Goal: Task Accomplishment & Management: Use online tool/utility

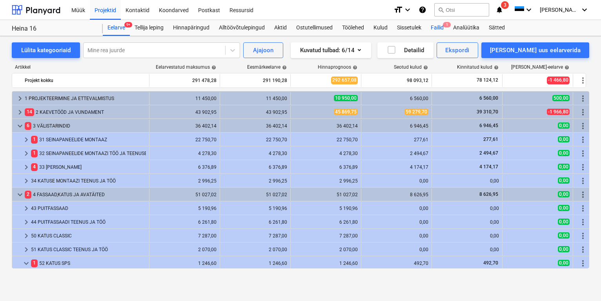
click at [443, 27] on div "Failid 1" at bounding box center [437, 28] width 22 height 16
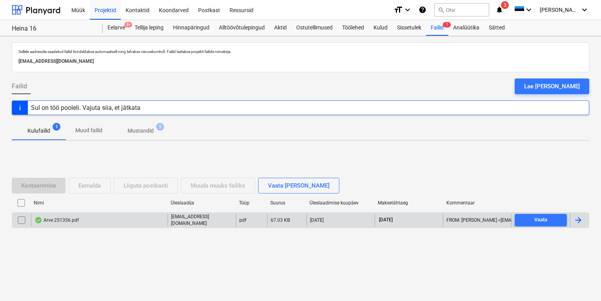
click at [71, 221] on div "Arve 251356.pdf" at bounding box center [56, 220] width 44 height 6
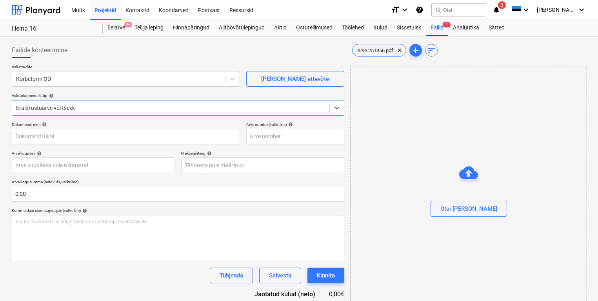
type input "251356"
type input "[DATE]"
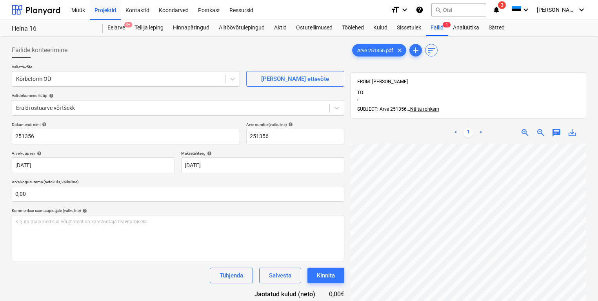
scroll to position [140, 60]
click at [538, 128] on span "zoom_out" at bounding box center [540, 132] width 9 height 9
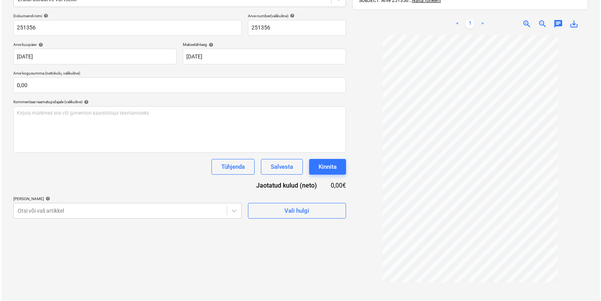
scroll to position [111, 0]
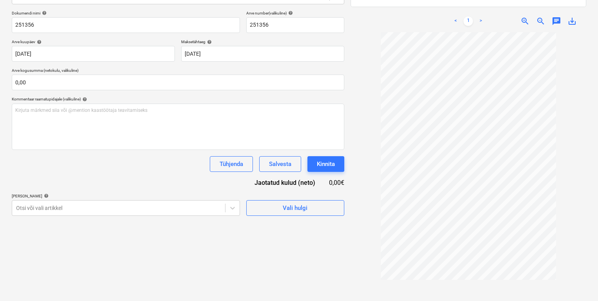
click at [524, 16] on span "zoom_in" at bounding box center [524, 20] width 9 height 9
click at [322, 204] on span "Vali hulgi" at bounding box center [295, 208] width 78 height 10
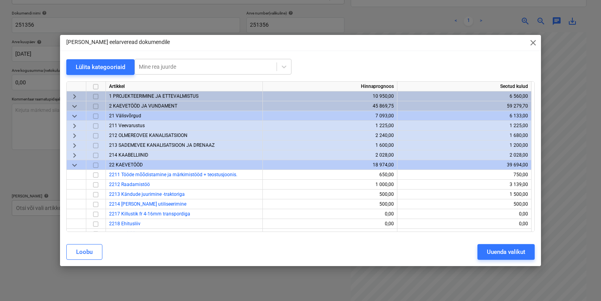
click at [78, 107] on span "keyboard_arrow_down" at bounding box center [74, 105] width 9 height 9
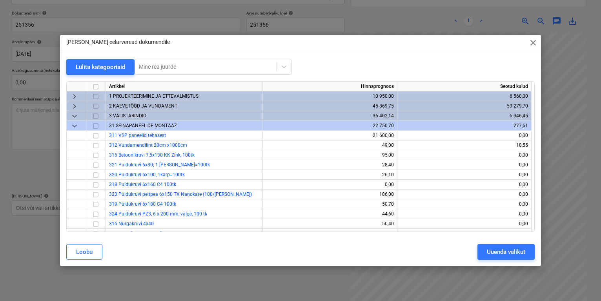
click at [77, 123] on span "keyboard_arrow_down" at bounding box center [74, 125] width 9 height 9
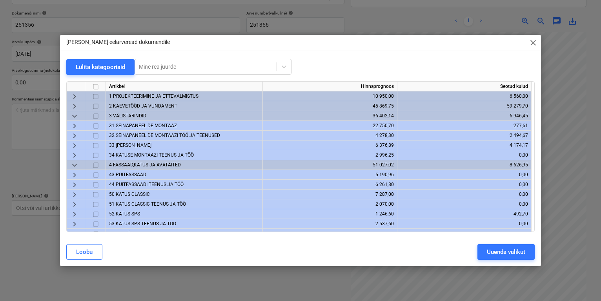
click at [132, 144] on span "33 [PERSON_NAME]" at bounding box center [130, 144] width 42 height 5
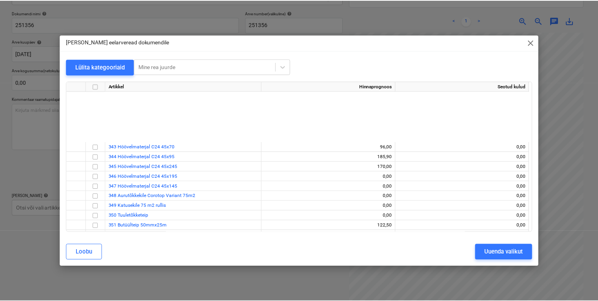
scroll to position [214, 0]
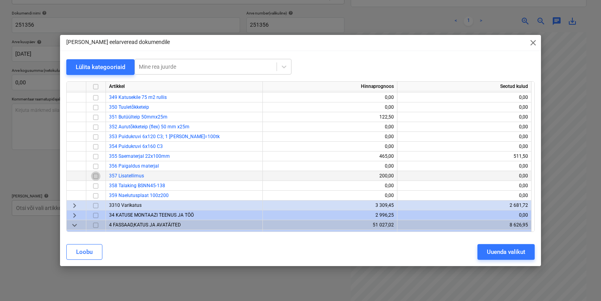
click at [91, 176] on input "checkbox" at bounding box center [95, 175] width 9 height 9
click at [493, 247] on div "Uuenda valikut" at bounding box center [506, 252] width 38 height 10
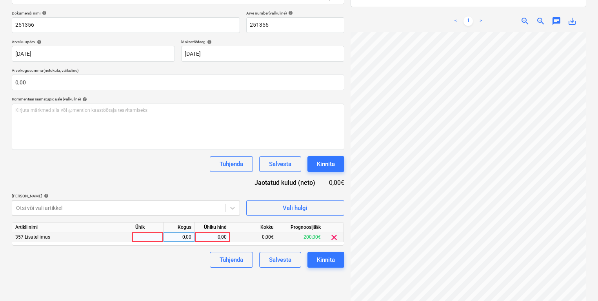
click at [145, 236] on div at bounding box center [147, 237] width 31 height 10
click at [191, 236] on div "0,00" at bounding box center [179, 237] width 25 height 10
click at [255, 236] on div "0,00€" at bounding box center [253, 237] width 47 height 10
click at [224, 233] on div "0,00" at bounding box center [212, 237] width 29 height 10
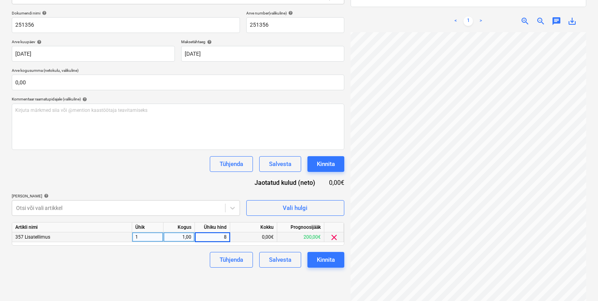
type input "80"
drag, startPoint x: 184, startPoint y: 263, endPoint x: 187, endPoint y: 270, distance: 7.7
click at [187, 270] on div "Failide konteerimine Vali ettevõte Kõrbetorm OÜ [PERSON_NAME] uus ettevõte Vali…" at bounding box center [178, 121] width 339 height 386
click at [319, 264] on div "Kinnita" at bounding box center [326, 259] width 18 height 10
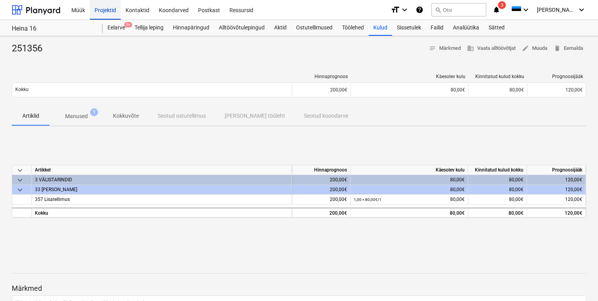
click at [113, 8] on div "Projektid" at bounding box center [105, 10] width 31 height 20
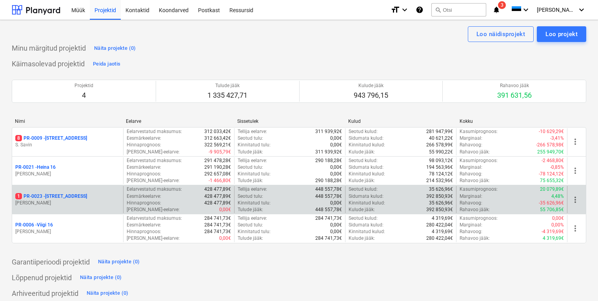
click at [52, 198] on p "1 PR-0023 - Kanarbriku tee 7" at bounding box center [51, 196] width 72 height 7
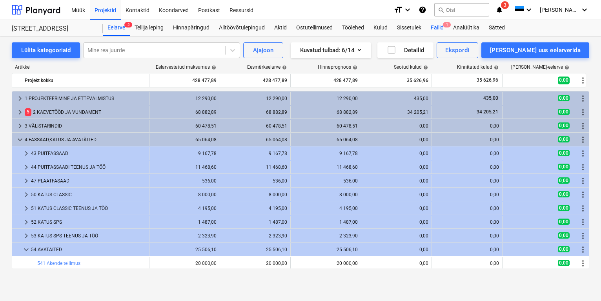
click at [445, 27] on div "Failid 1" at bounding box center [437, 28] width 22 height 16
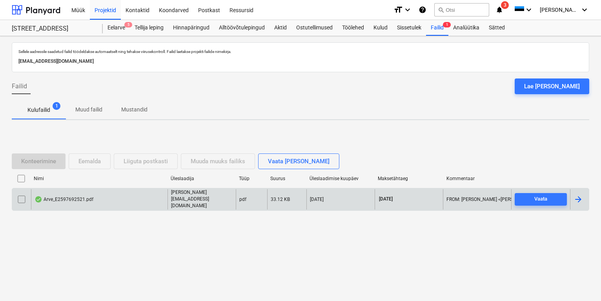
click at [74, 198] on div "Arve_E2597692521.pdf" at bounding box center [63, 199] width 59 height 6
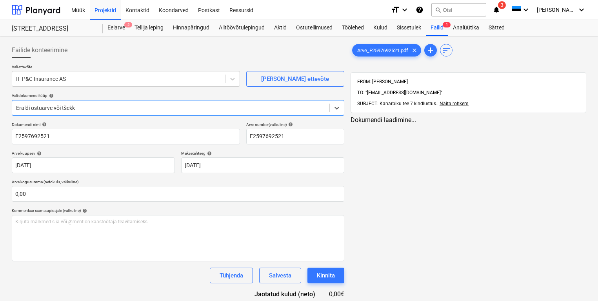
type input "E2597692521"
type input "[DATE]"
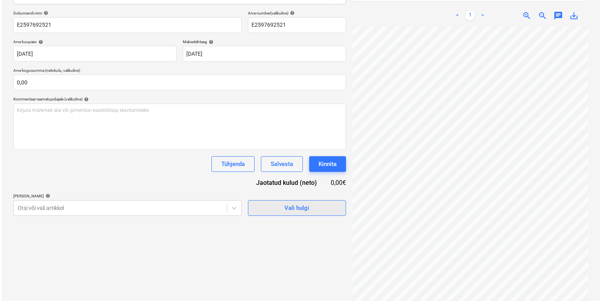
scroll to position [24, 23]
click at [321, 206] on span "Vali hulgi" at bounding box center [295, 208] width 78 height 10
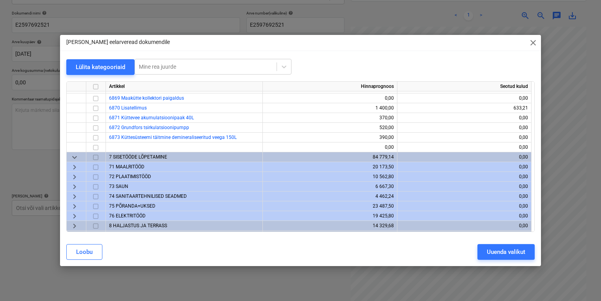
scroll to position [830, 0]
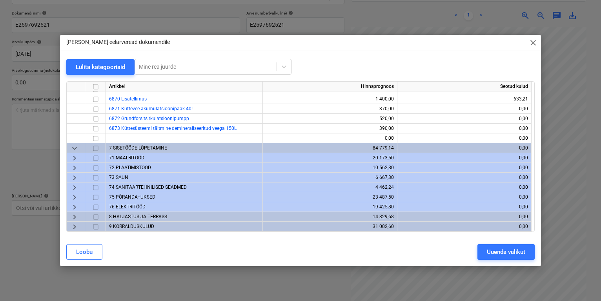
click at [123, 225] on span "9 KORRALDUSKULUD" at bounding box center [131, 225] width 45 height 5
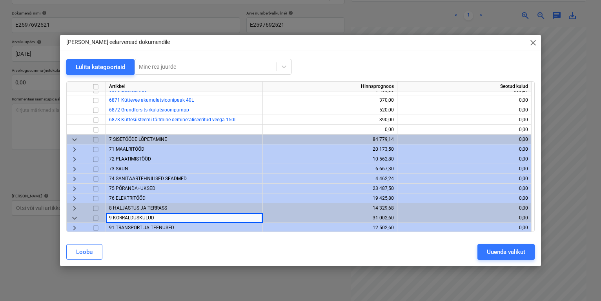
scroll to position [850, 0]
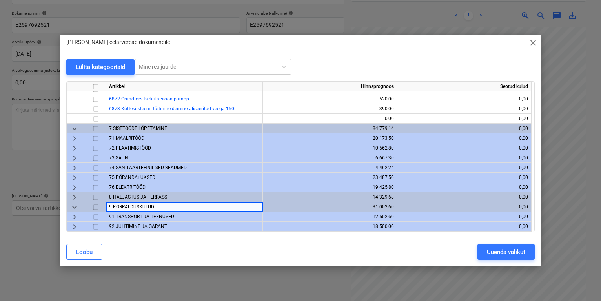
click at [76, 225] on span "keyboard_arrow_right" at bounding box center [74, 226] width 9 height 9
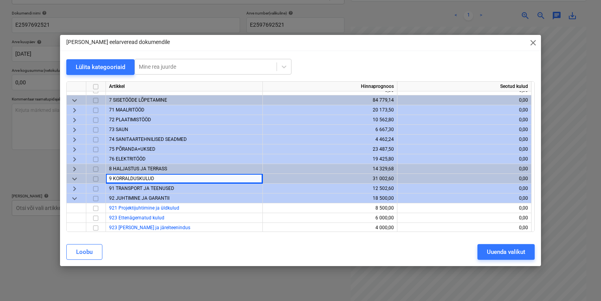
scroll to position [879, 0]
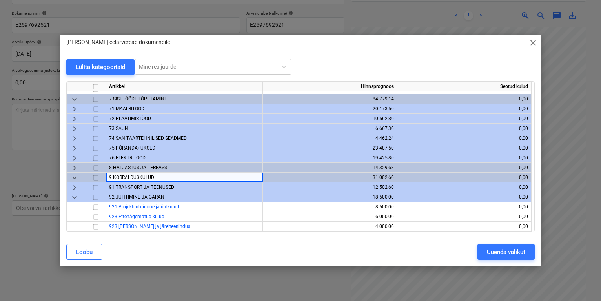
click at [142, 189] on span "91 TRANSPORT JA TEENUSED" at bounding box center [141, 186] width 65 height 5
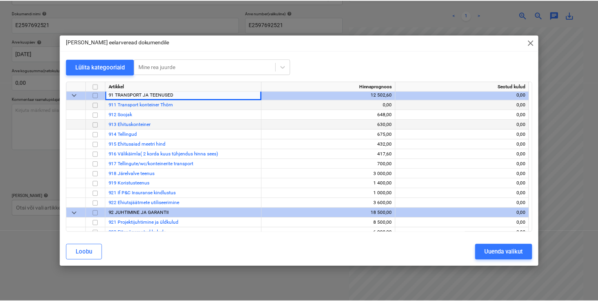
scroll to position [987, 0]
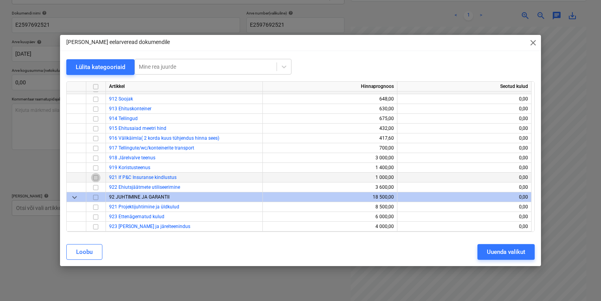
click at [95, 176] on input "checkbox" at bounding box center [95, 176] width 9 height 9
click at [511, 253] on div "Uuenda valikut" at bounding box center [506, 252] width 38 height 10
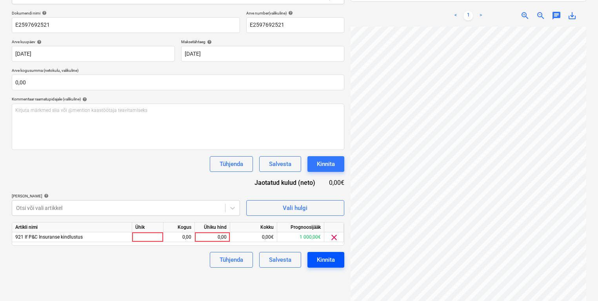
click at [320, 258] on div "Kinnita" at bounding box center [326, 259] width 18 height 10
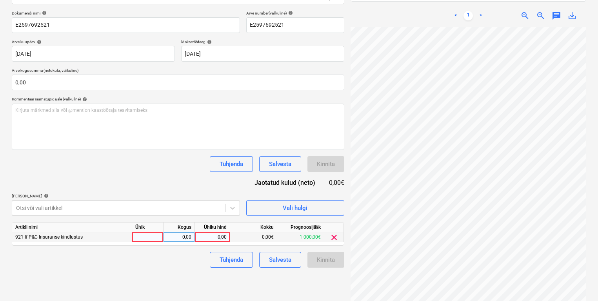
click at [137, 235] on div at bounding box center [147, 237] width 31 height 10
type input "1"
click at [190, 235] on div "0,00" at bounding box center [179, 237] width 25 height 10
click at [211, 236] on div "0,00" at bounding box center [212, 237] width 29 height 10
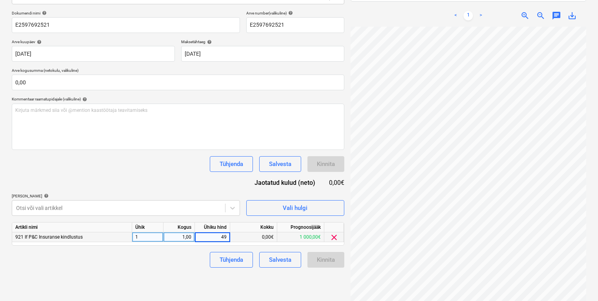
type input "490"
click at [182, 265] on div "Tühjenda Salvesta Kinnita" at bounding box center [178, 260] width 332 height 16
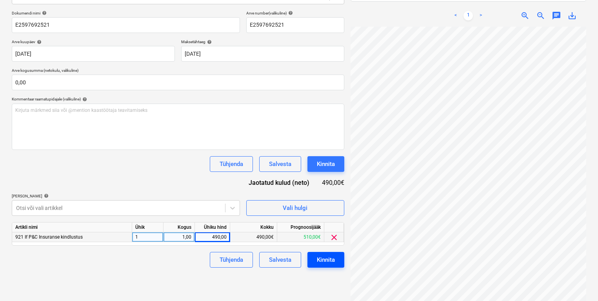
click at [312, 256] on button "Kinnita" at bounding box center [325, 260] width 37 height 16
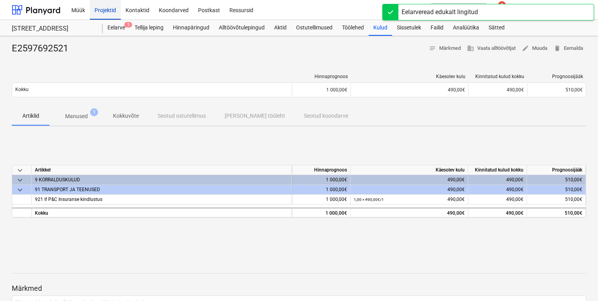
click at [107, 9] on div "Projektid" at bounding box center [105, 10] width 31 height 20
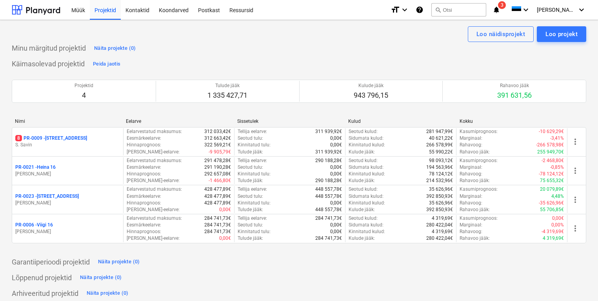
click at [73, 245] on div "Nimi Eelarve Sissetulek Kulud Kokku 8 PR-0009 - Pohla tee 4 [PERSON_NAME] Eelar…" at bounding box center [299, 182] width 574 height 128
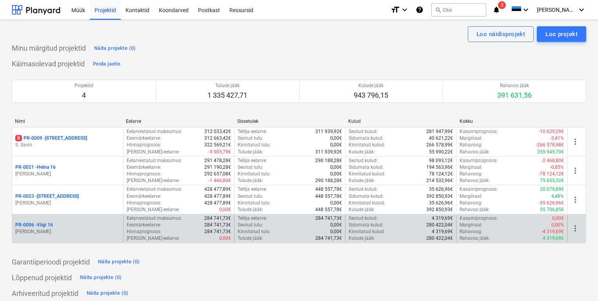
click at [72, 233] on p "[PERSON_NAME]" at bounding box center [67, 231] width 105 height 7
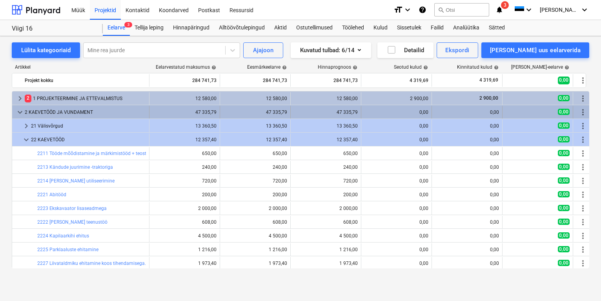
click at [21, 111] on span "keyboard_arrow_down" at bounding box center [19, 111] width 9 height 9
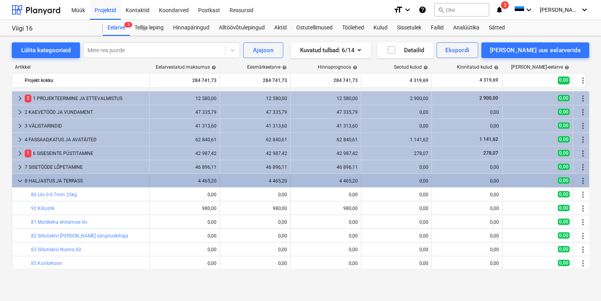
click at [18, 185] on span "keyboard_arrow_down" at bounding box center [19, 180] width 9 height 9
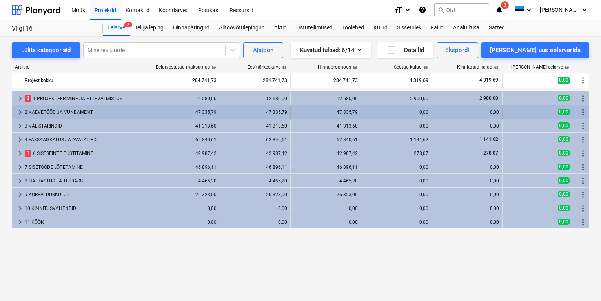
click at [45, 109] on div "2 KAEVETÖÖD JA VUNDAMENT" at bounding box center [85, 112] width 121 height 13
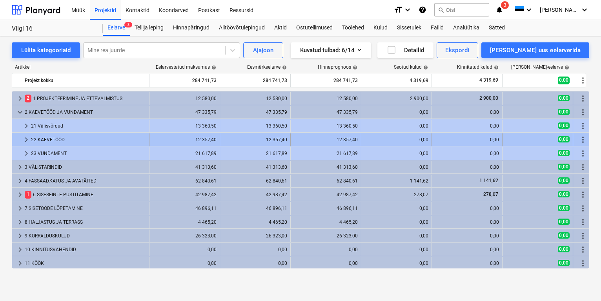
click at [78, 138] on div "22 KAEVETÖÖD" at bounding box center [88, 139] width 115 height 13
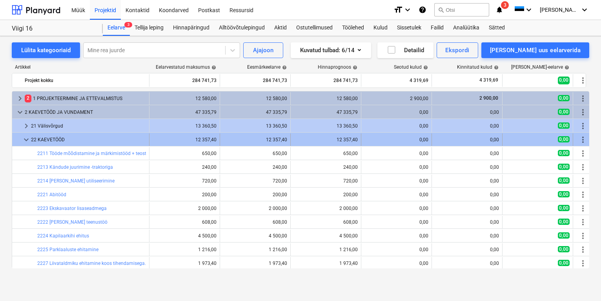
click at [24, 138] on span "keyboard_arrow_down" at bounding box center [26, 139] width 9 height 9
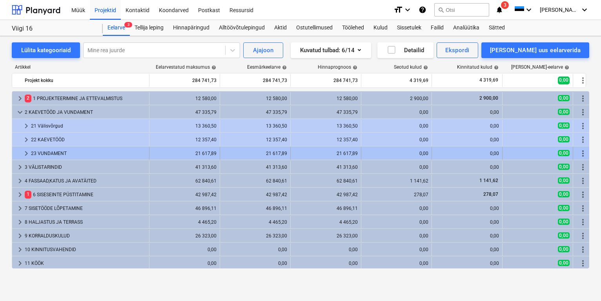
scroll to position [1, 0]
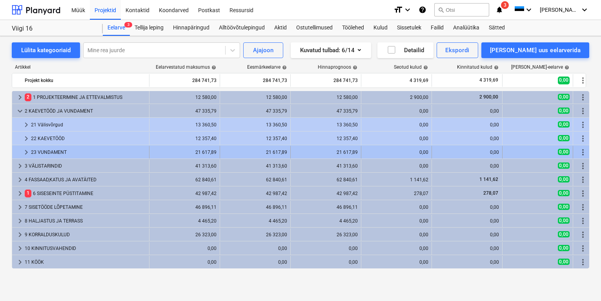
click at [44, 152] on div "23 VUNDAMENT" at bounding box center [88, 152] width 115 height 13
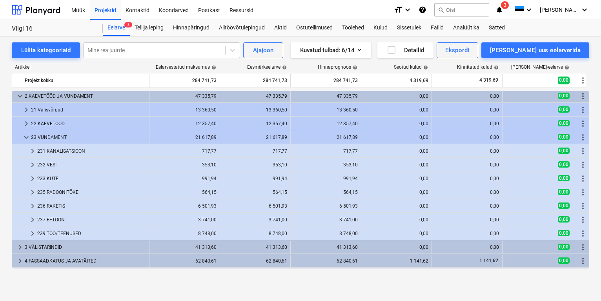
scroll to position [0, 0]
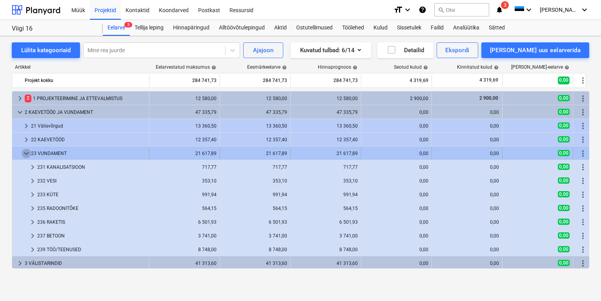
click at [27, 154] on span "keyboard_arrow_down" at bounding box center [26, 153] width 9 height 9
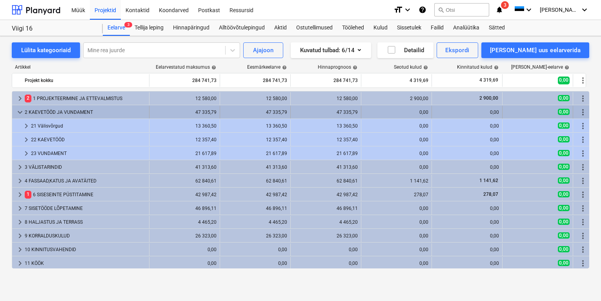
click at [18, 112] on span "keyboard_arrow_down" at bounding box center [19, 111] width 9 height 9
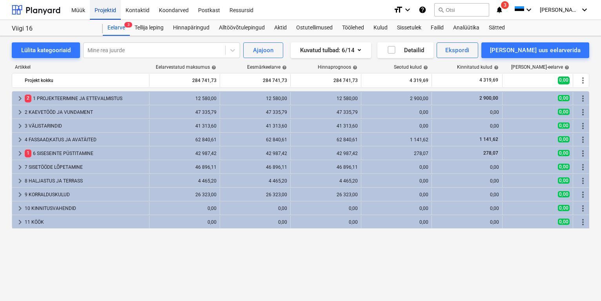
click at [113, 13] on div "Projektid" at bounding box center [105, 10] width 31 height 20
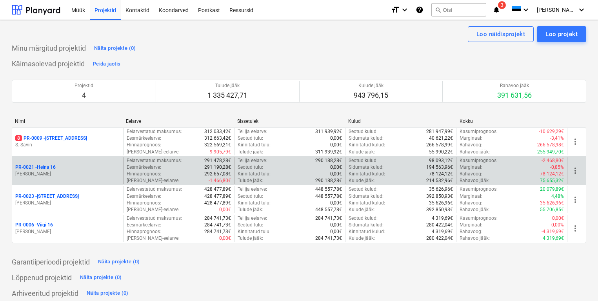
click at [38, 170] on p "PR-0021 - Heina 16" at bounding box center [35, 167] width 40 height 7
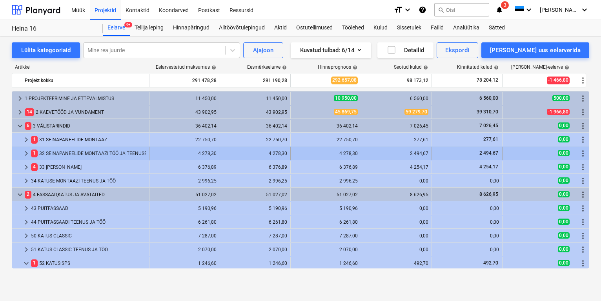
click at [68, 154] on div "1 32 SEINAPANEELIDE MONTAAZI TÖÖ JA TEENUSED" at bounding box center [88, 153] width 115 height 13
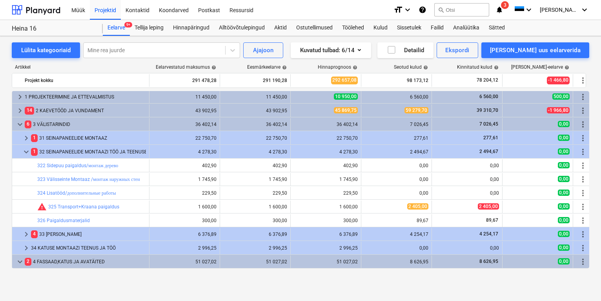
scroll to position [39, 0]
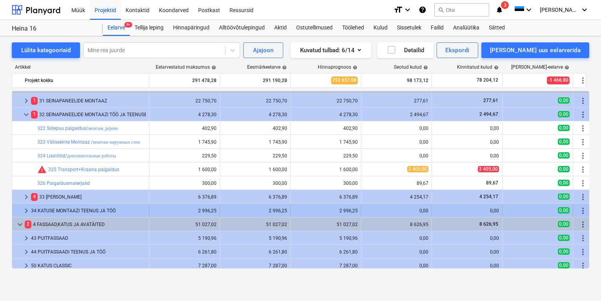
click at [72, 207] on div "34 KATUSE MONTAAZI TEENUS JA TÖÖ" at bounding box center [88, 210] width 115 height 13
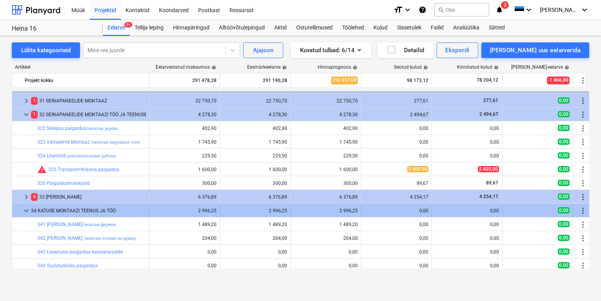
click at [72, 207] on div "34 KATUSE MONTAAZI TEENUS JA TÖÖ" at bounding box center [88, 210] width 115 height 13
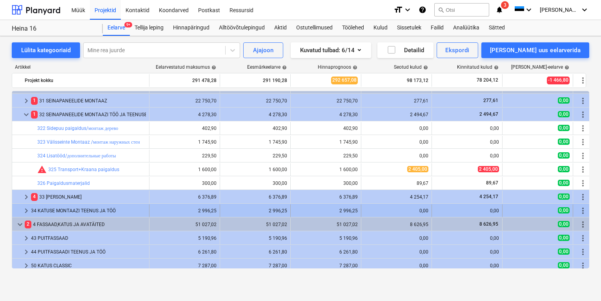
click at [72, 206] on div "34 KATUSE MONTAAZI TEENUS JA TÖÖ" at bounding box center [88, 210] width 115 height 13
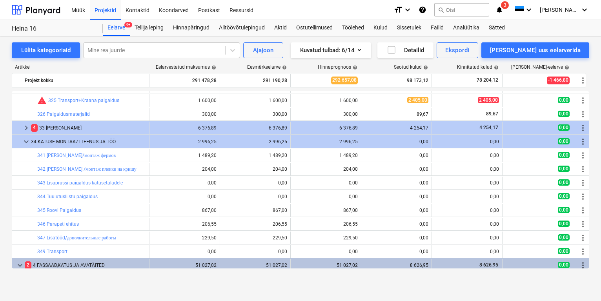
scroll to position [0, 0]
